Goal: Task Accomplishment & Management: Manage account settings

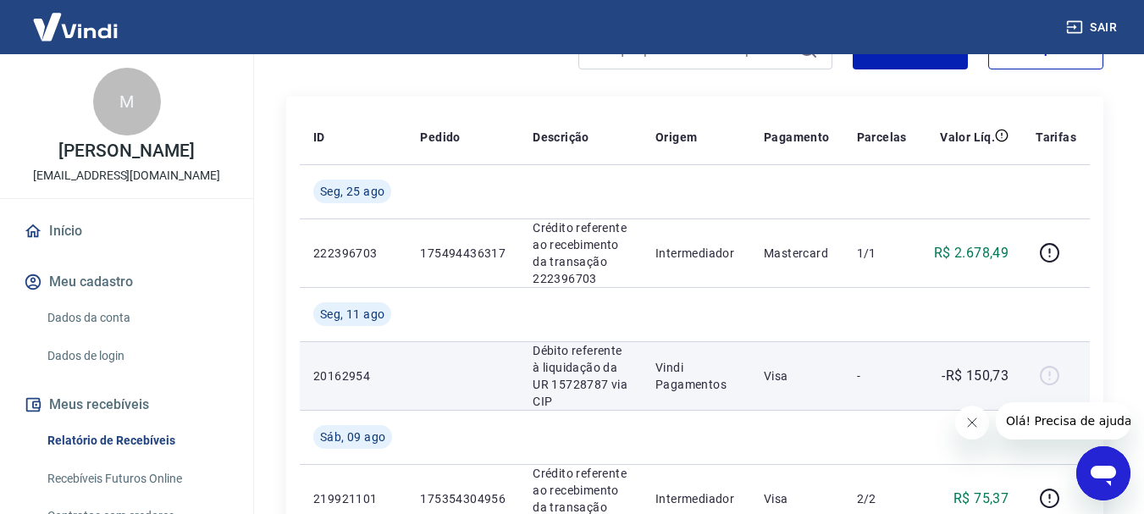
scroll to position [254, 0]
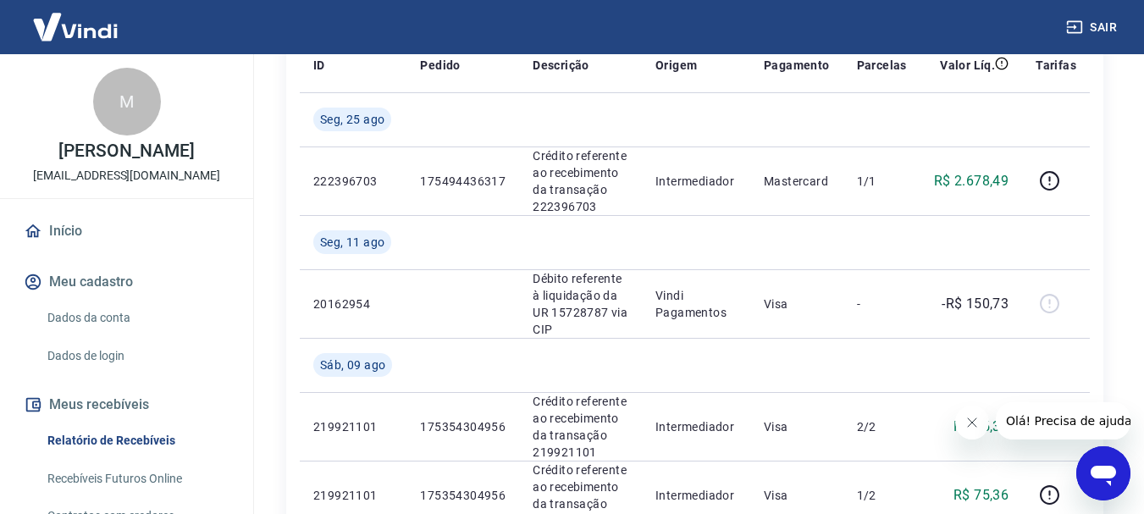
click at [970, 416] on icon "Fechar mensagem da empresa" at bounding box center [972, 423] width 14 height 14
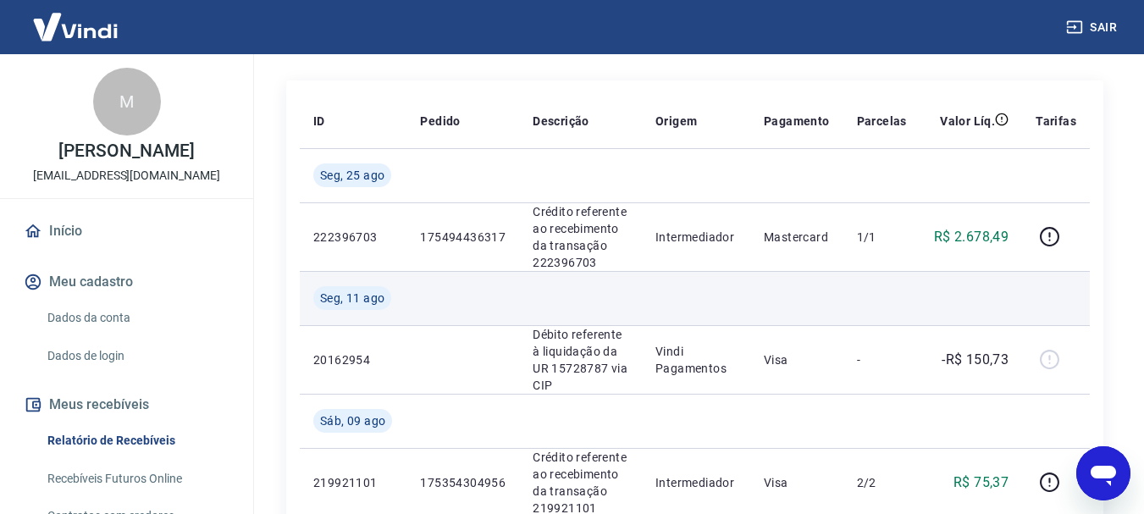
scroll to position [169, 0]
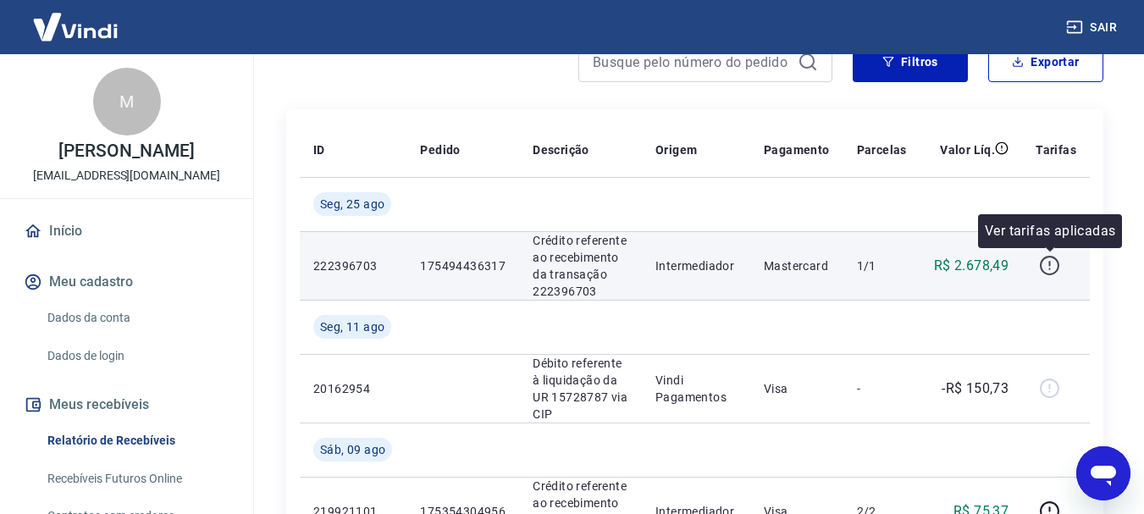
click at [1059, 265] on icon "button" at bounding box center [1049, 265] width 19 height 19
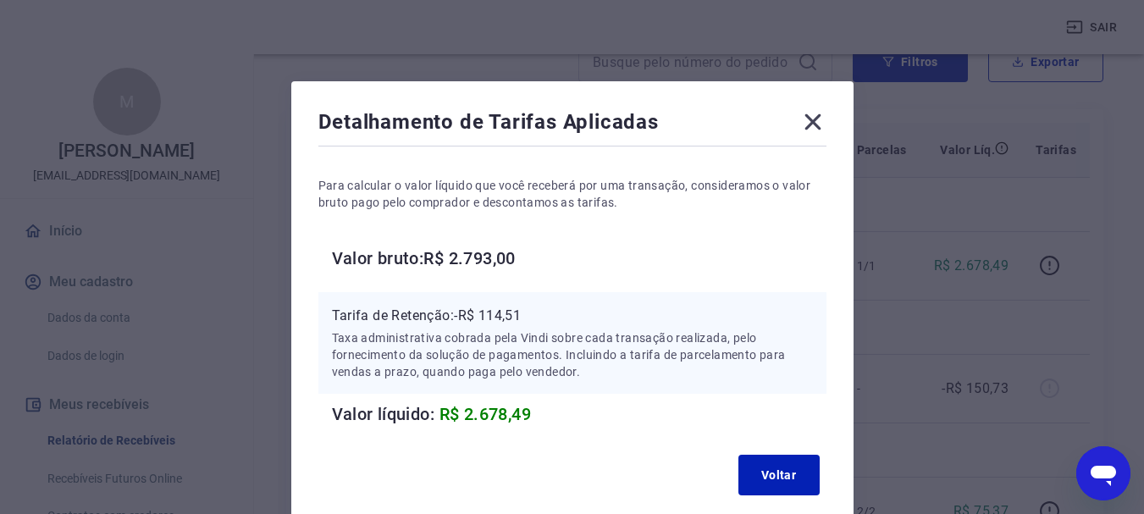
click at [820, 127] on icon at bounding box center [813, 121] width 27 height 27
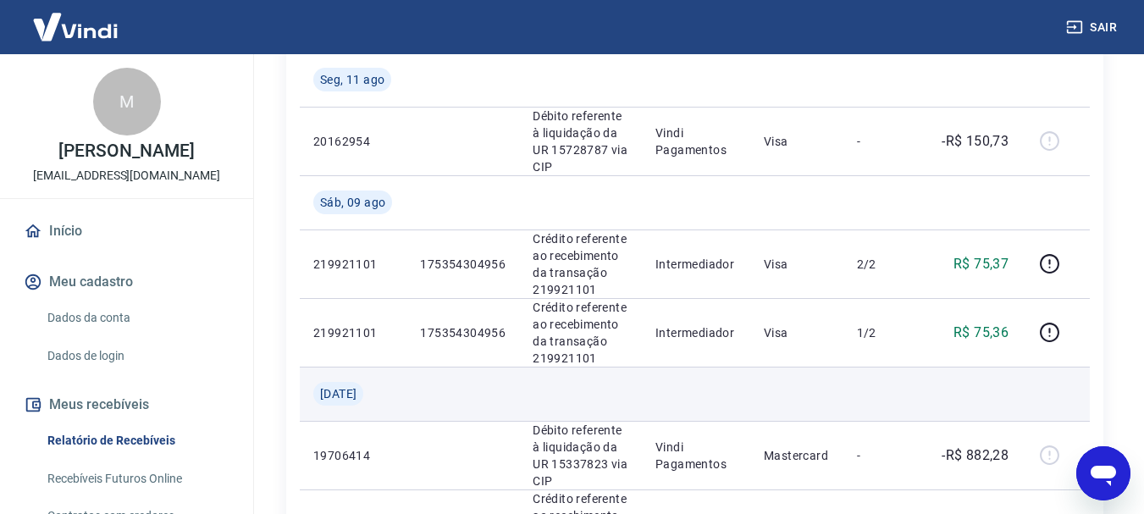
scroll to position [339, 0]
